Goal: Ask a question

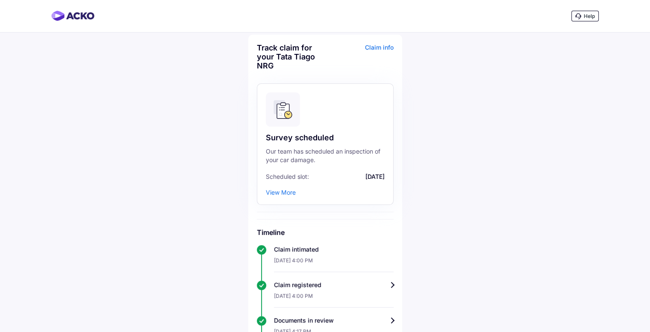
click at [586, 16] on span "Help" at bounding box center [589, 16] width 11 height 6
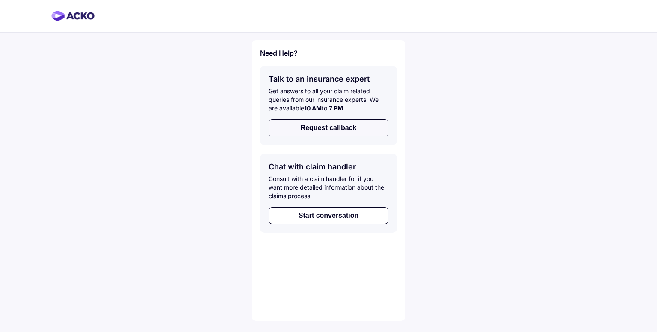
click at [315, 127] on button "Request callback" at bounding box center [328, 127] width 120 height 17
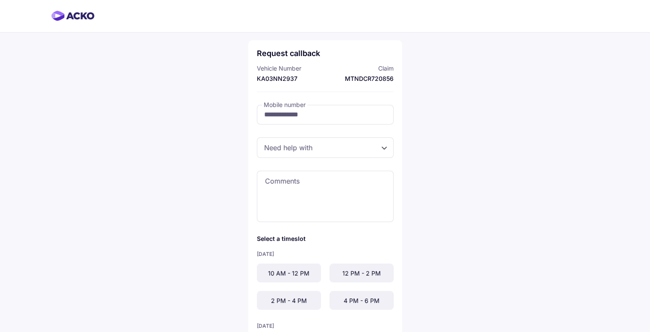
click at [325, 151] on div at bounding box center [325, 147] width 137 height 21
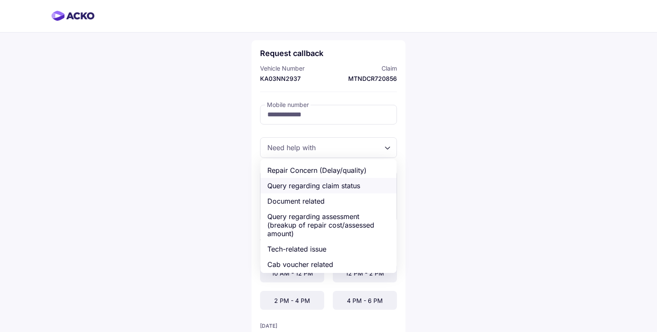
click at [327, 184] on div "Query regarding claim status" at bounding box center [328, 185] width 136 height 15
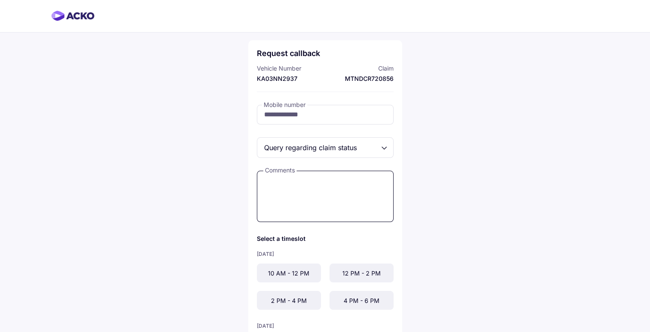
click at [327, 184] on textarea at bounding box center [325, 196] width 137 height 51
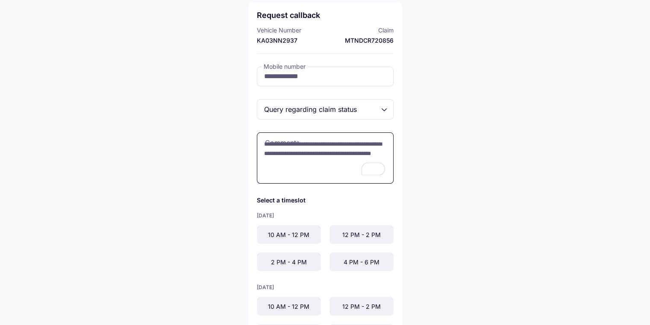
scroll to position [43, 0]
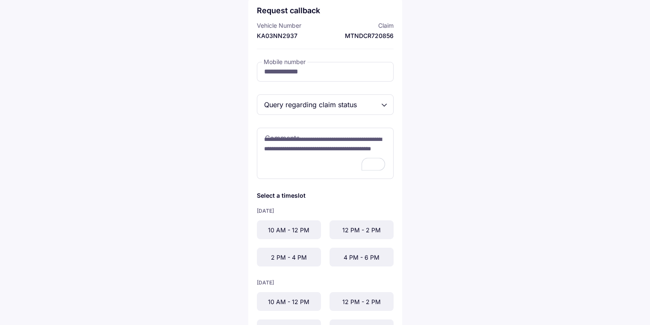
click at [277, 226] on div "10 AM - 12 PM" at bounding box center [289, 230] width 64 height 19
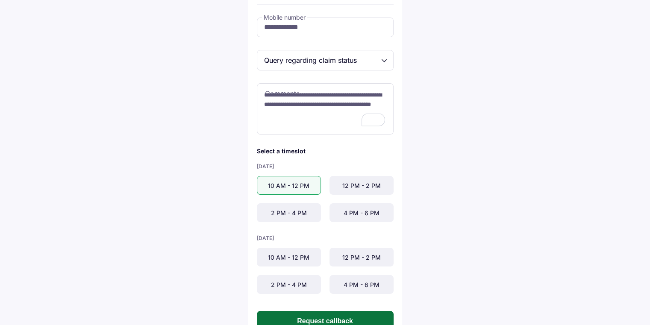
scroll to position [0, 0]
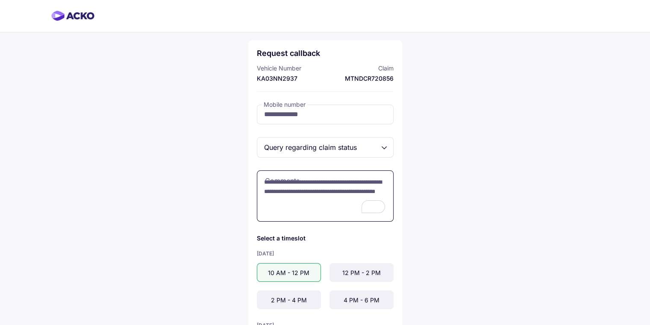
click at [335, 191] on textarea "**********" at bounding box center [325, 196] width 137 height 51
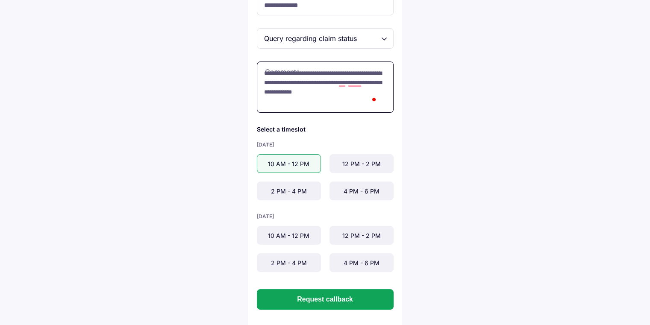
scroll to position [119, 0]
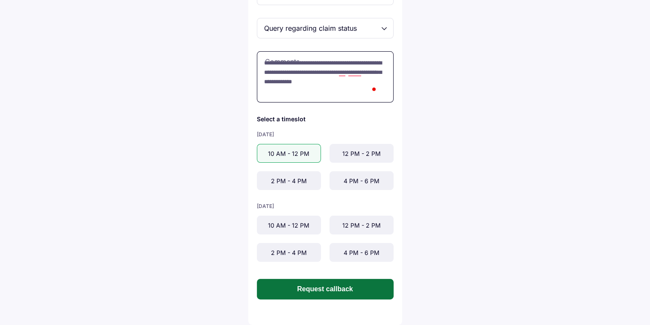
type textarea "**********"
click at [327, 283] on button "Request callback" at bounding box center [325, 289] width 137 height 21
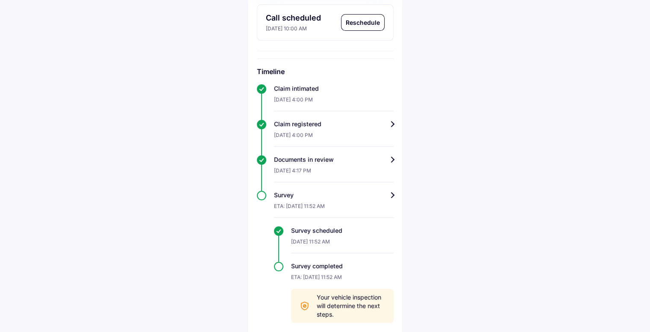
scroll to position [218, 0]
